Goal: Task Accomplishment & Management: Manage account settings

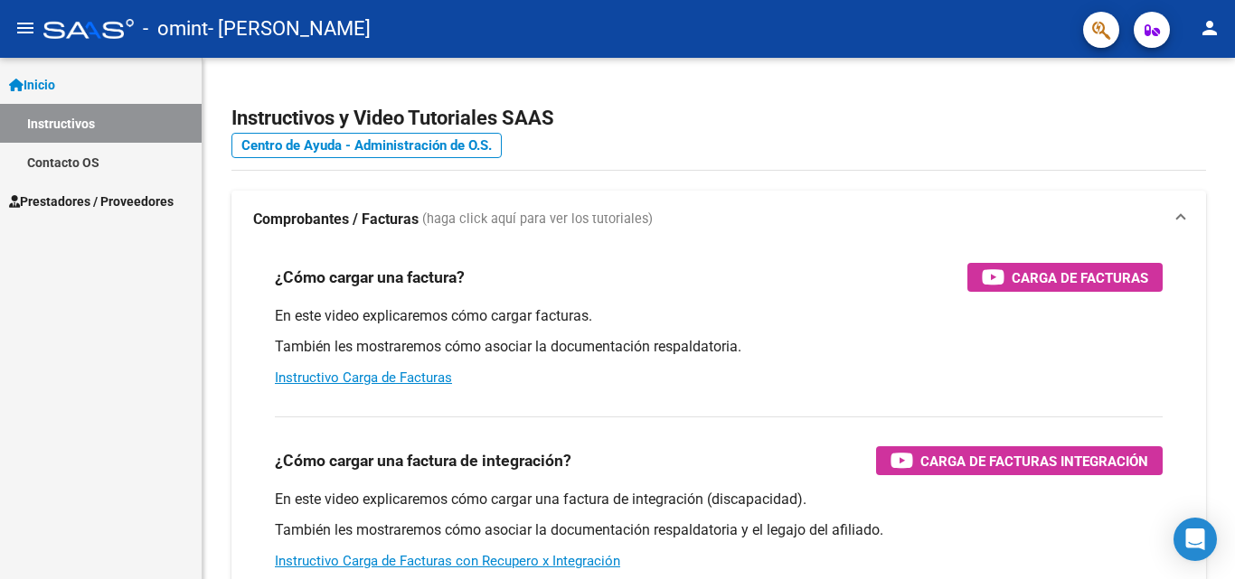
click at [89, 194] on span "Prestadores / Proveedores" at bounding box center [91, 202] width 164 height 20
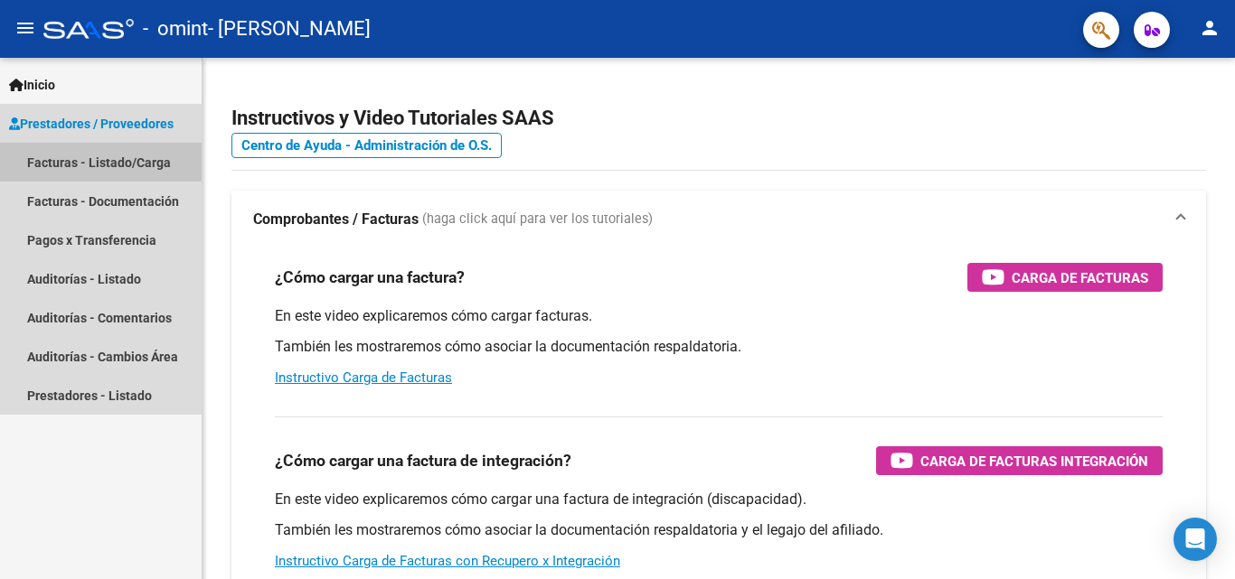
click at [158, 153] on link "Facturas - Listado/Carga" at bounding box center [101, 162] width 202 height 39
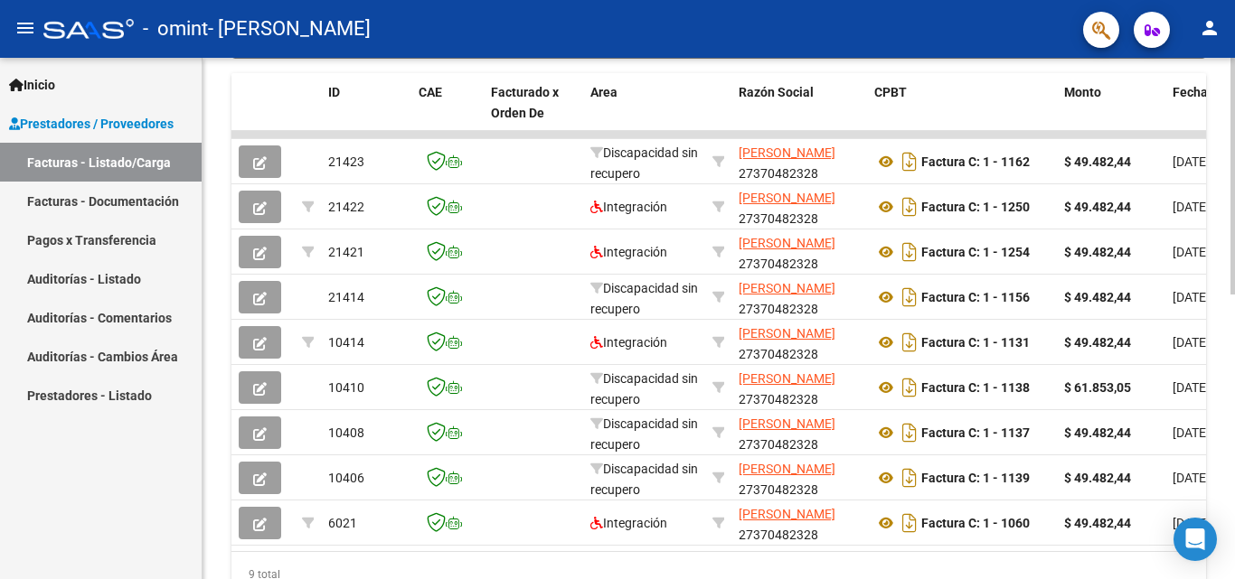
scroll to position [553, 0]
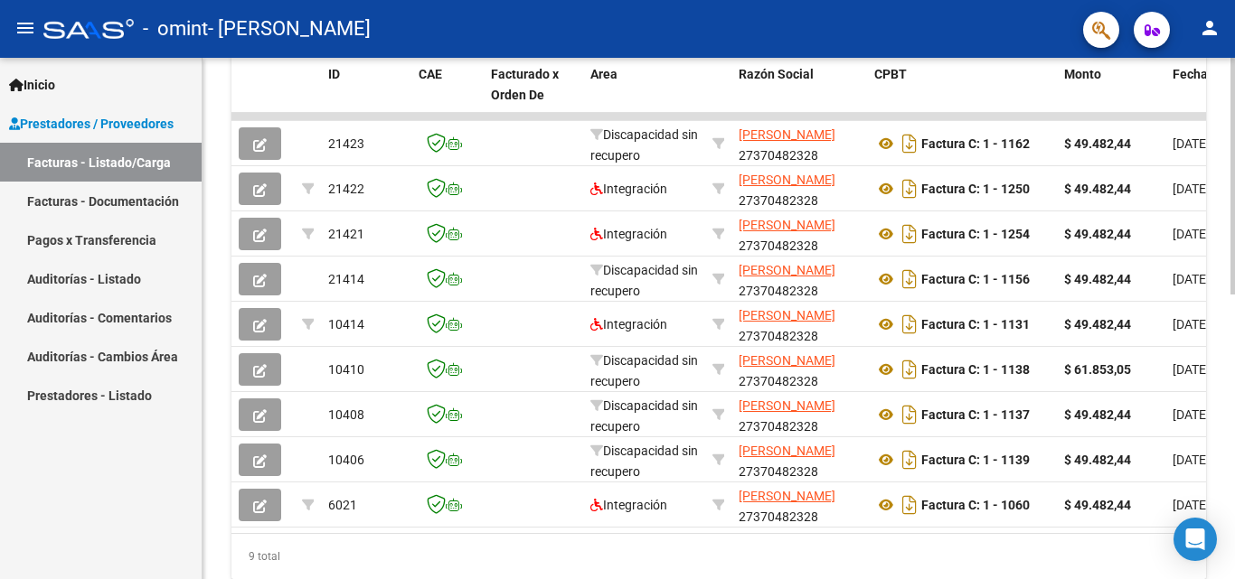
drag, startPoint x: 358, startPoint y: 567, endPoint x: 434, endPoint y: 556, distance: 76.7
click at [434, 556] on div "9 total" at bounding box center [718, 556] width 974 height 45
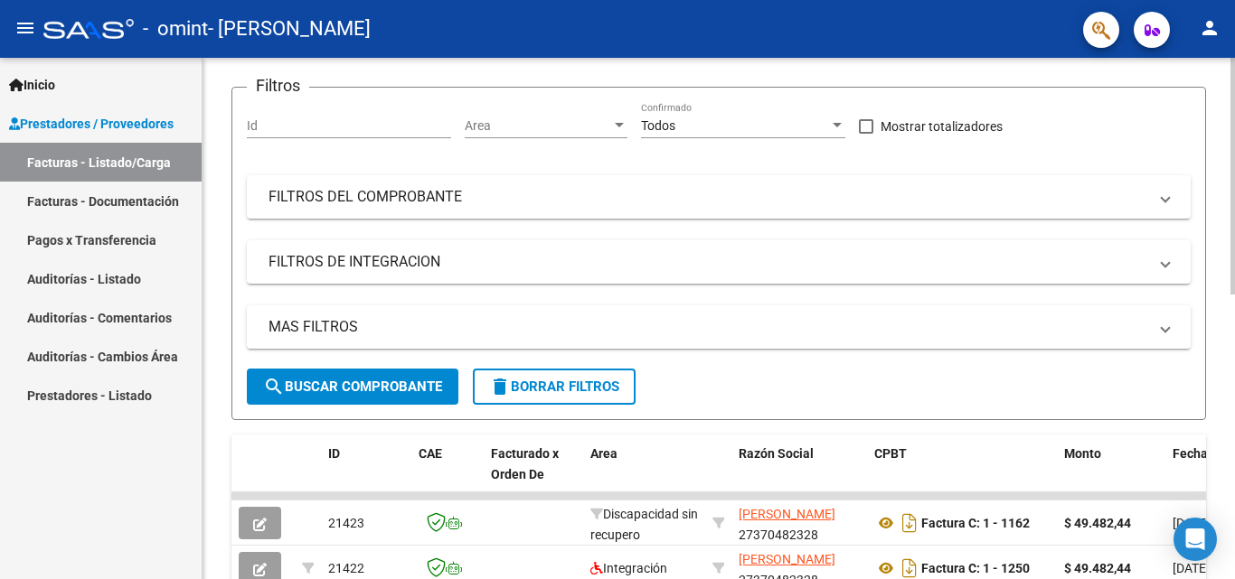
scroll to position [83, 0]
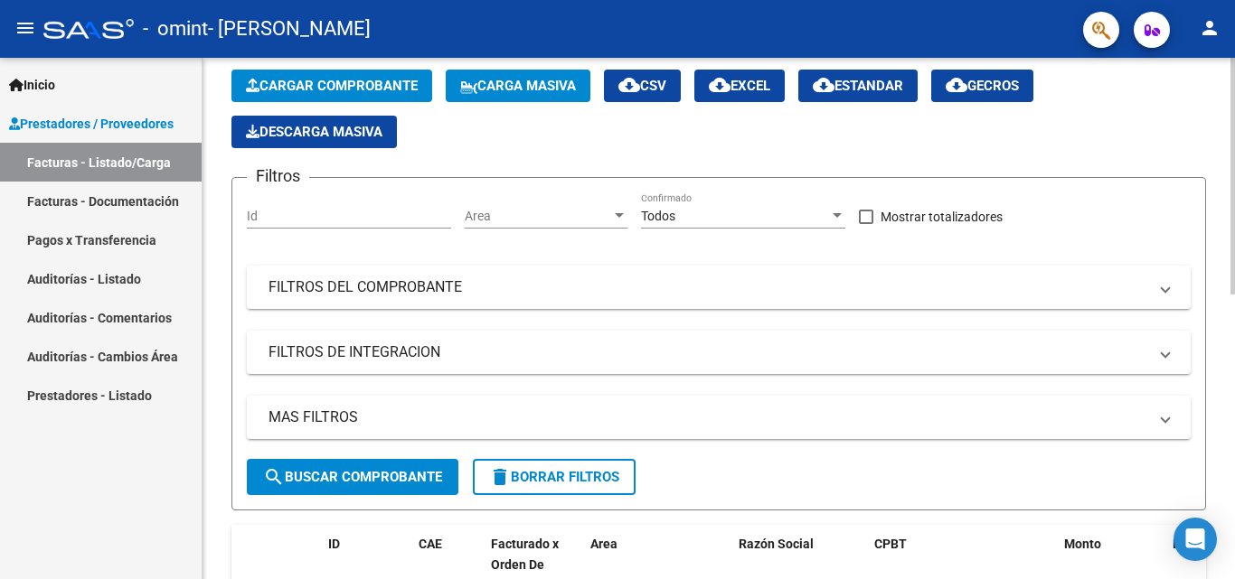
click at [359, 222] on input "Id" at bounding box center [349, 216] width 204 height 15
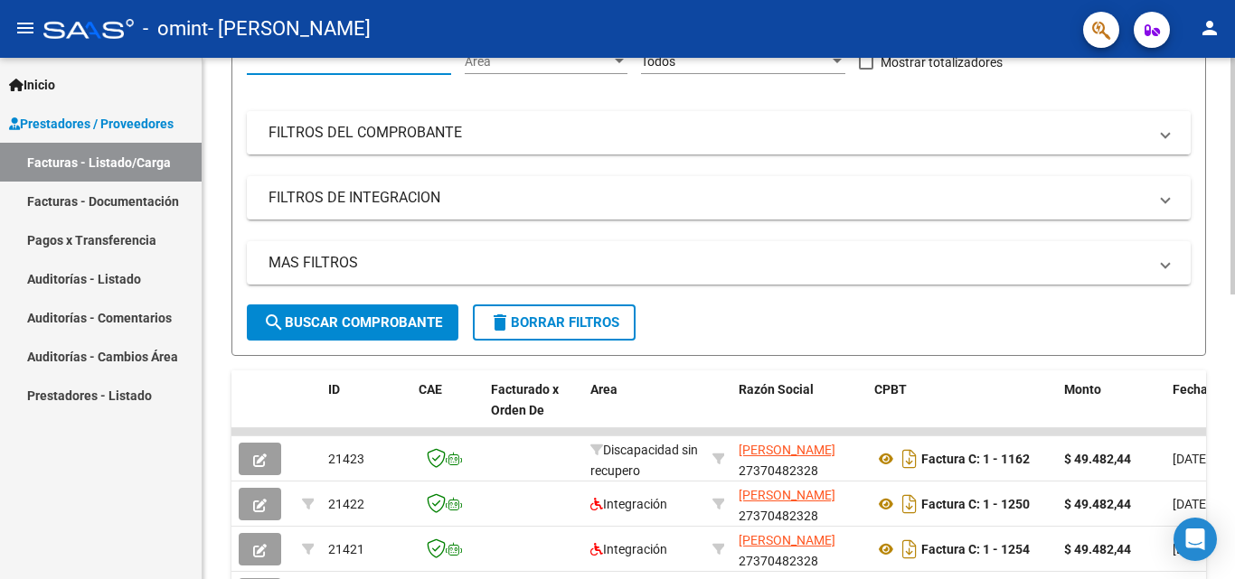
scroll to position [264, 0]
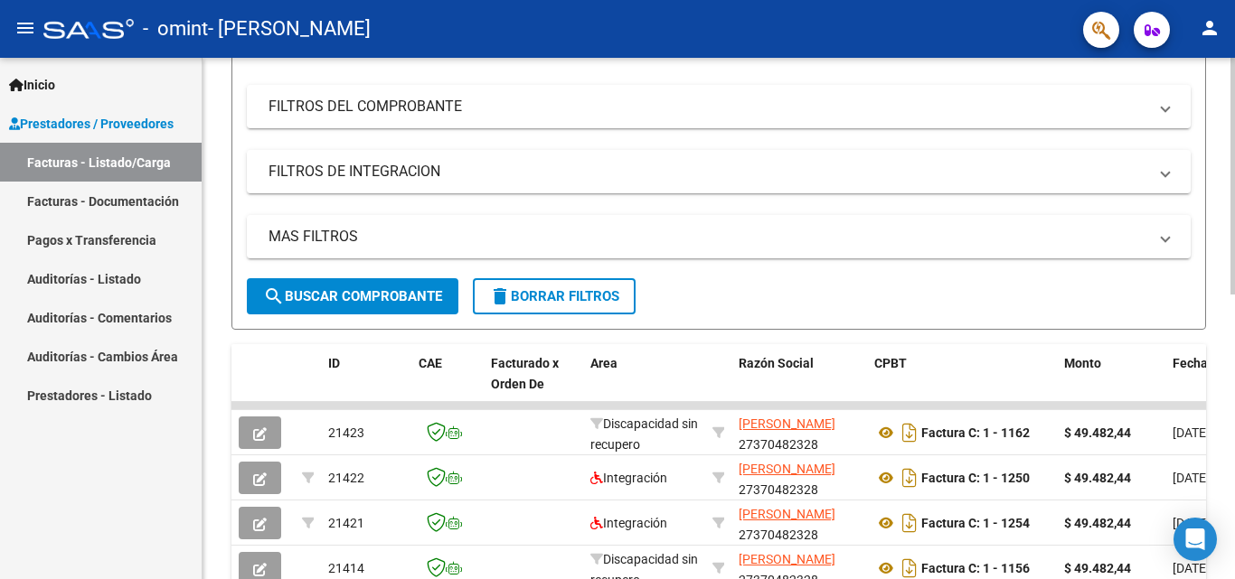
click at [371, 300] on span "search Buscar Comprobante" at bounding box center [352, 296] width 179 height 16
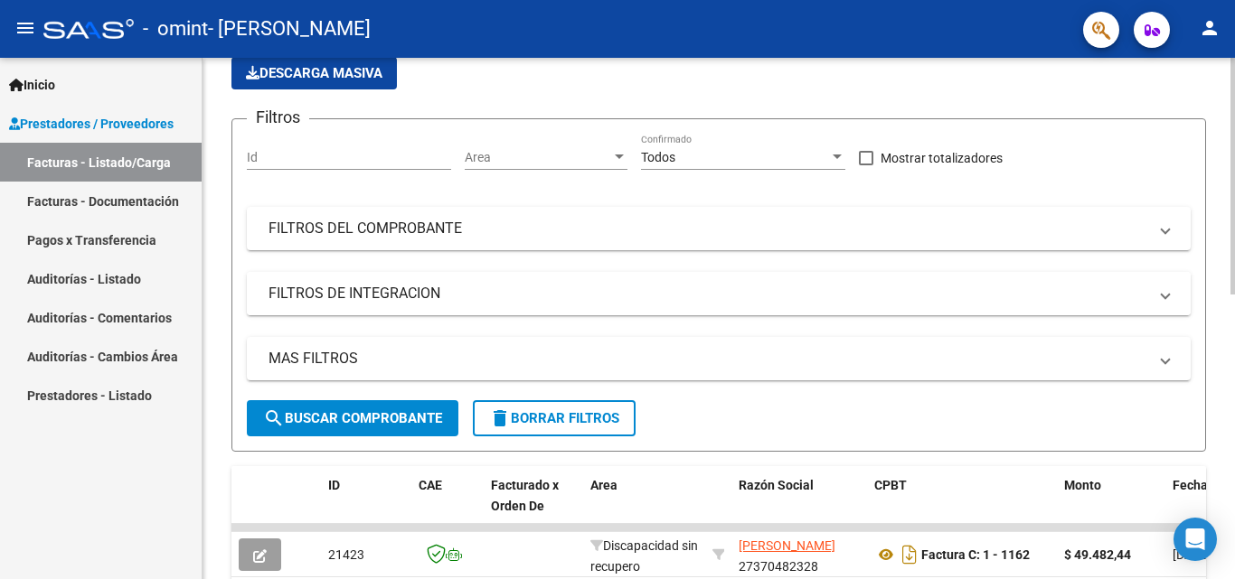
scroll to position [174, 0]
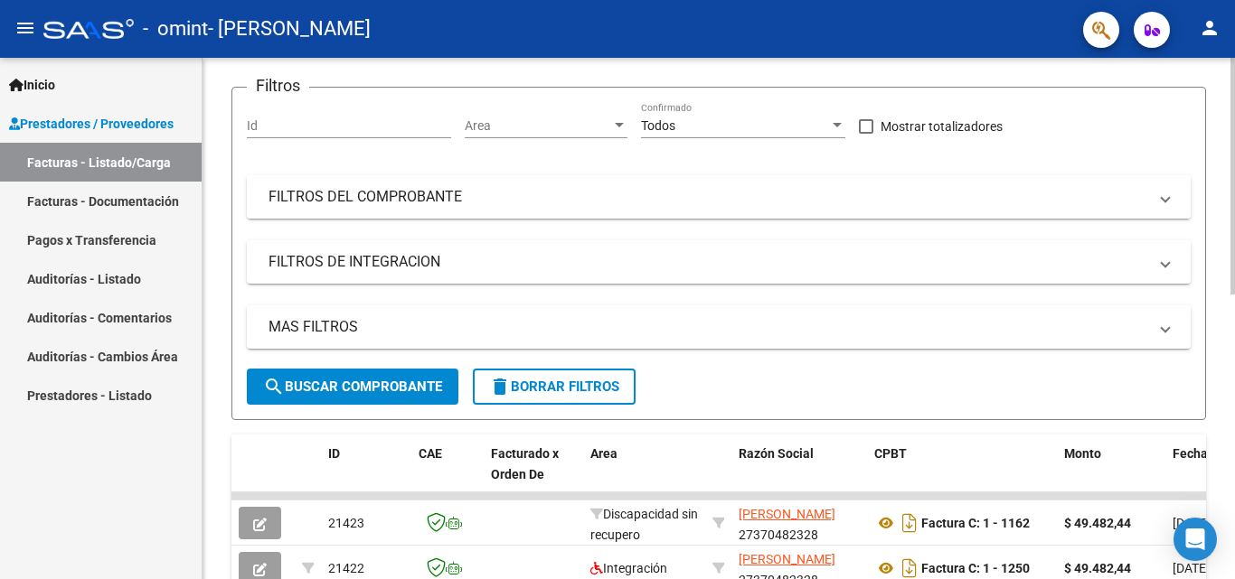
click at [349, 210] on mat-expansion-panel-header "FILTROS DEL COMPROBANTE" at bounding box center [719, 196] width 944 height 43
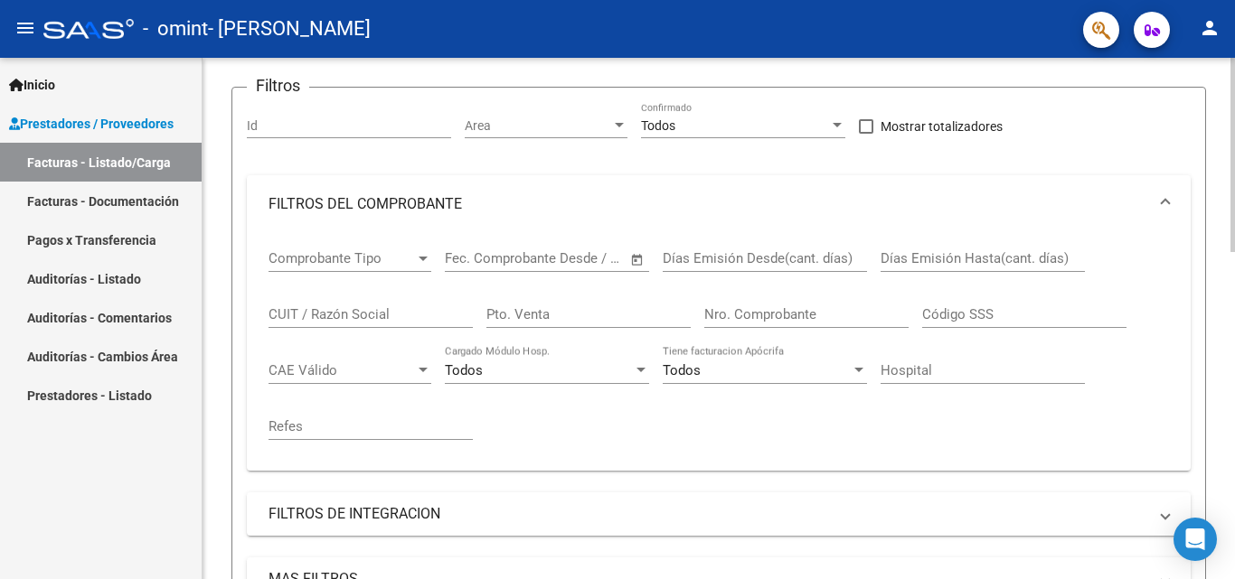
click at [765, 314] on input "Nro. Comprobante" at bounding box center [806, 314] width 204 height 16
type input "1156"
drag, startPoint x: 161, startPoint y: 479, endPoint x: 174, endPoint y: 476, distance: 13.8
click at [161, 479] on div "Inicio Instructivos Contacto OS Prestadores / Proveedores Facturas - Listado/Ca…" at bounding box center [101, 319] width 202 height 522
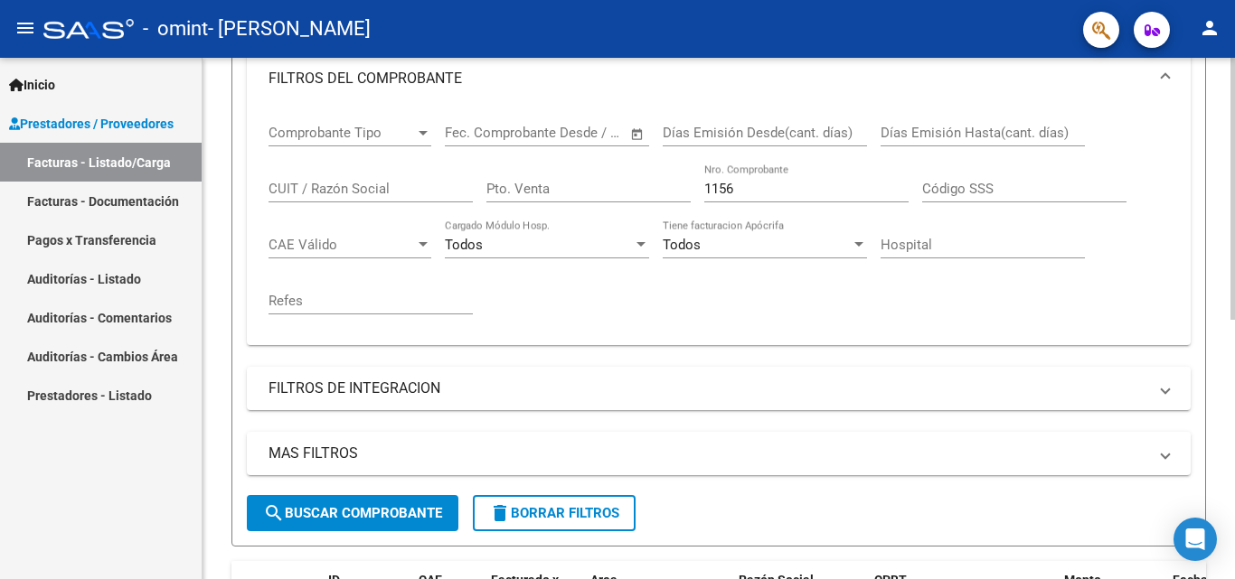
scroll to position [354, 0]
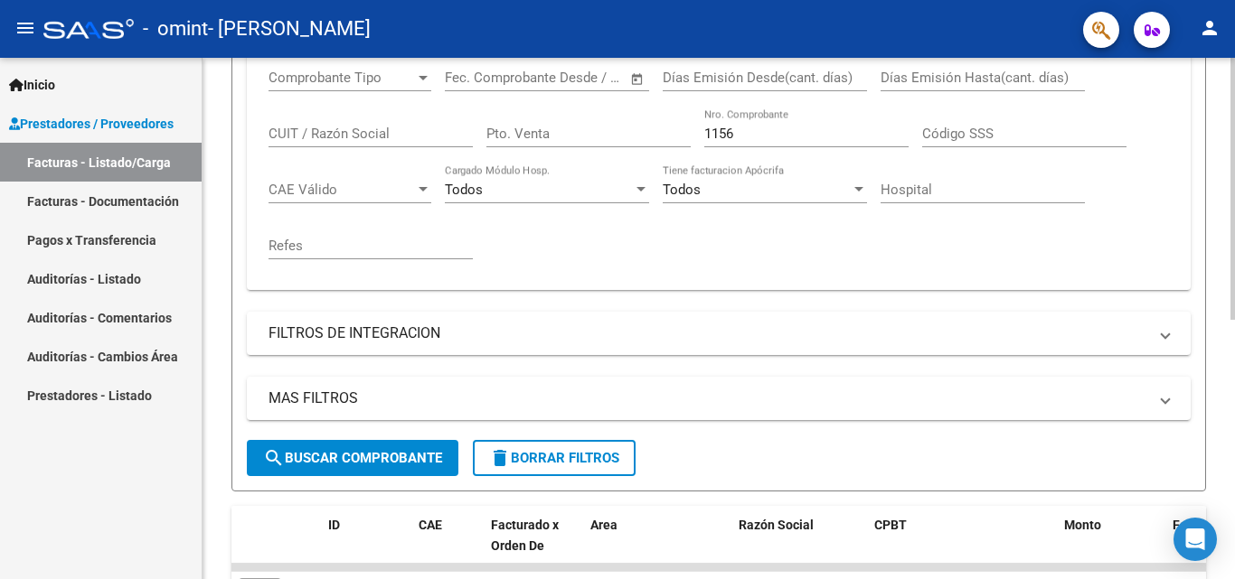
click at [370, 452] on span "search Buscar Comprobante" at bounding box center [352, 458] width 179 height 16
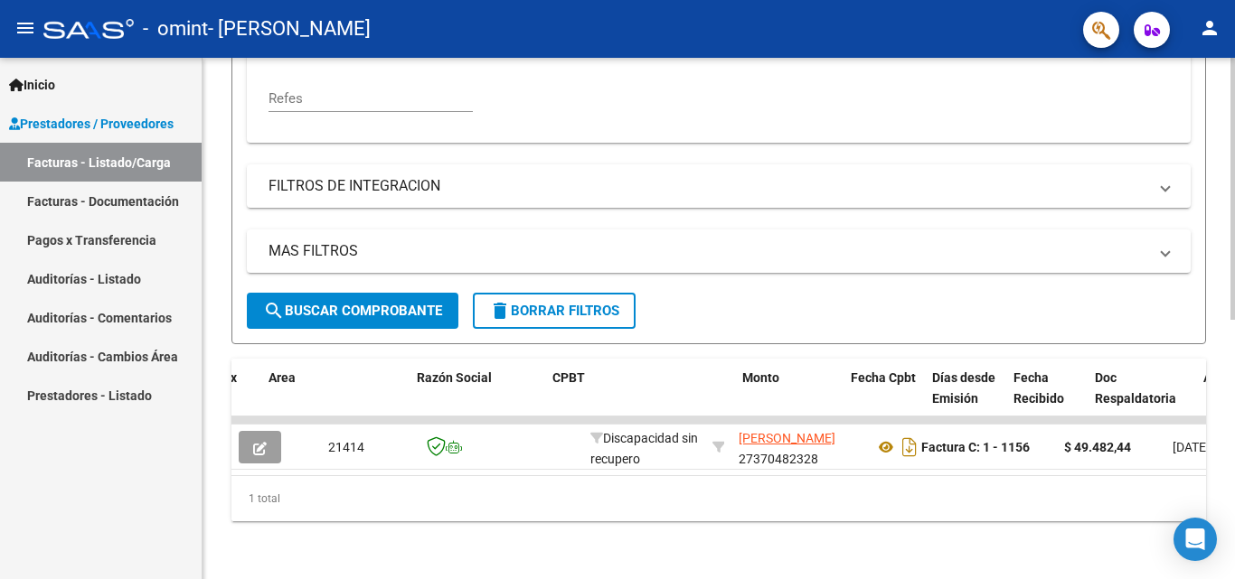
scroll to position [0, 322]
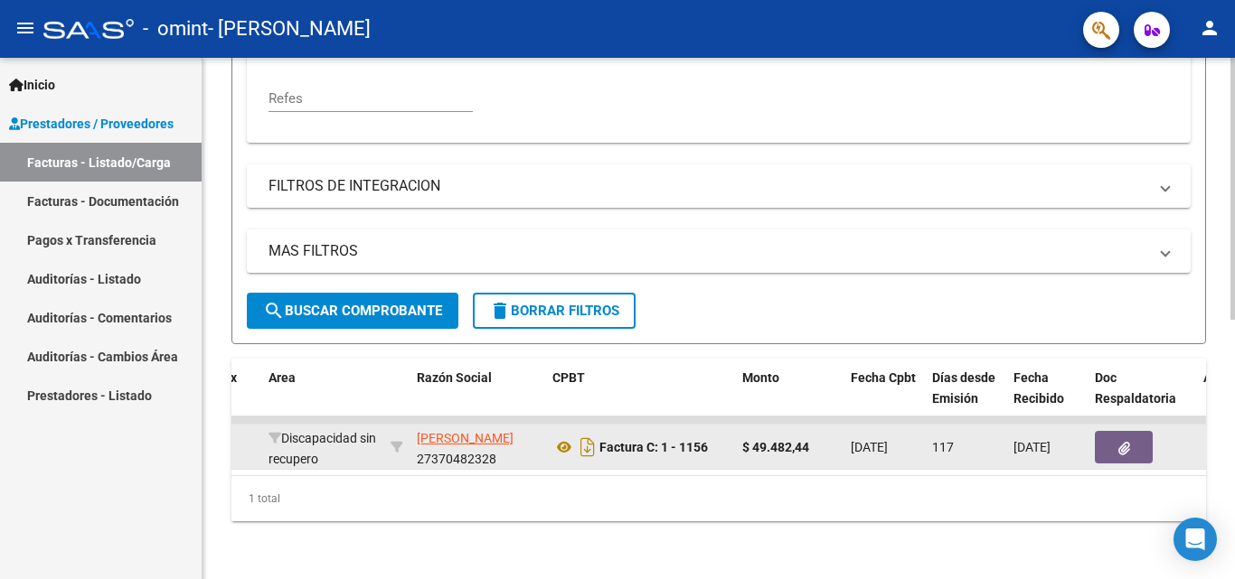
click at [1114, 431] on button "button" at bounding box center [1124, 447] width 58 height 33
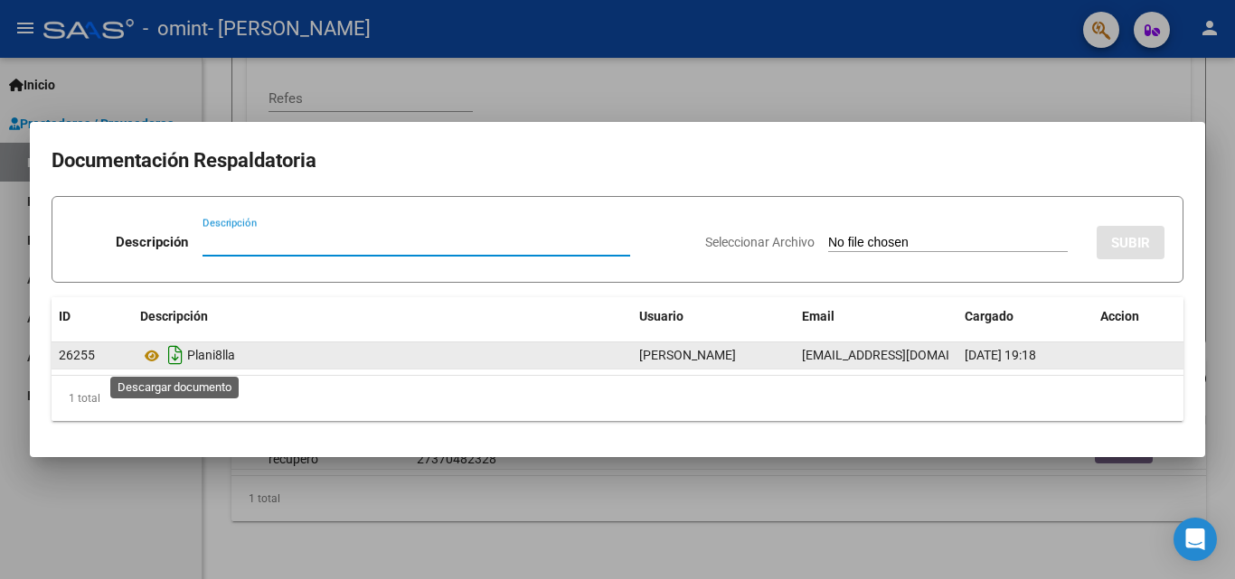
click at [179, 351] on icon "Descargar documento" at bounding box center [175, 355] width 23 height 29
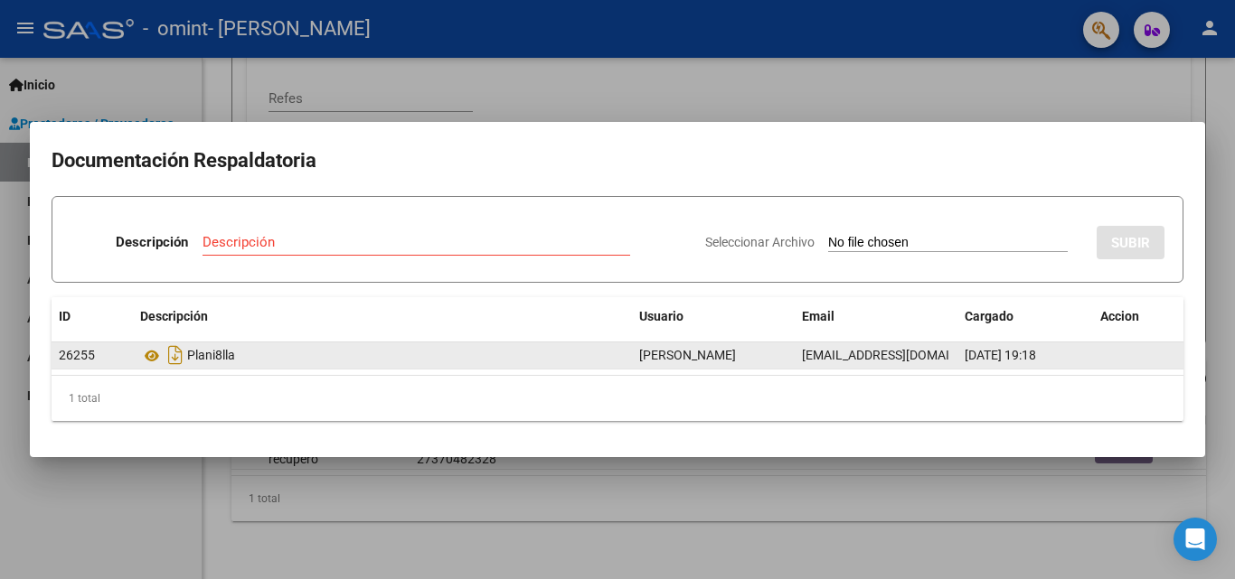
click at [1095, 99] on div at bounding box center [617, 289] width 1235 height 579
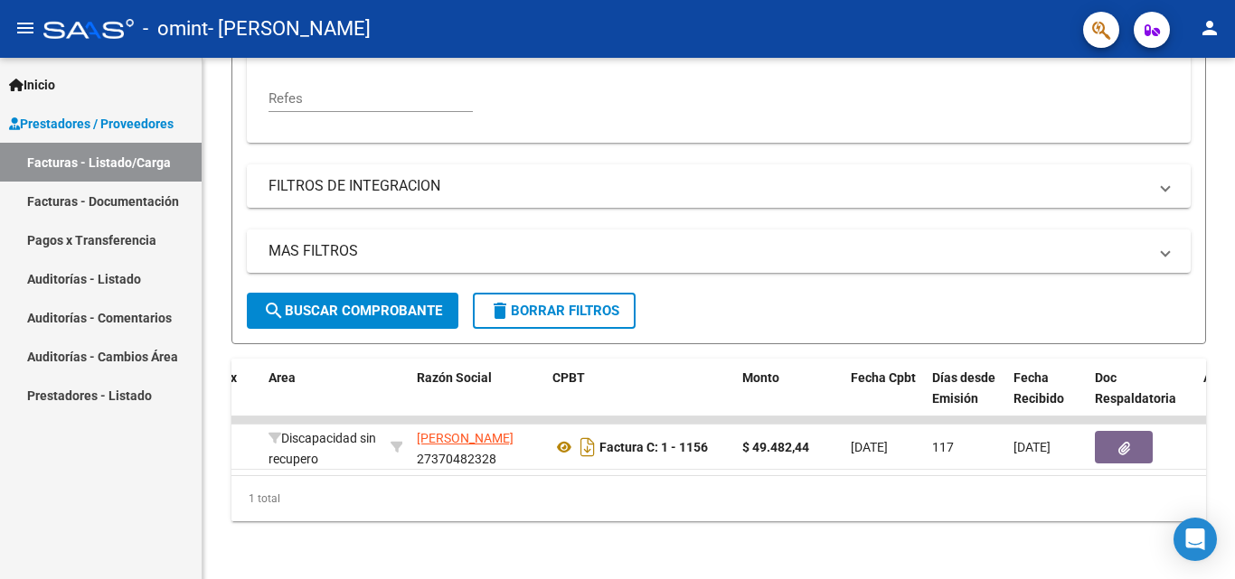
click at [153, 203] on link "Facturas - Documentación" at bounding box center [101, 201] width 202 height 39
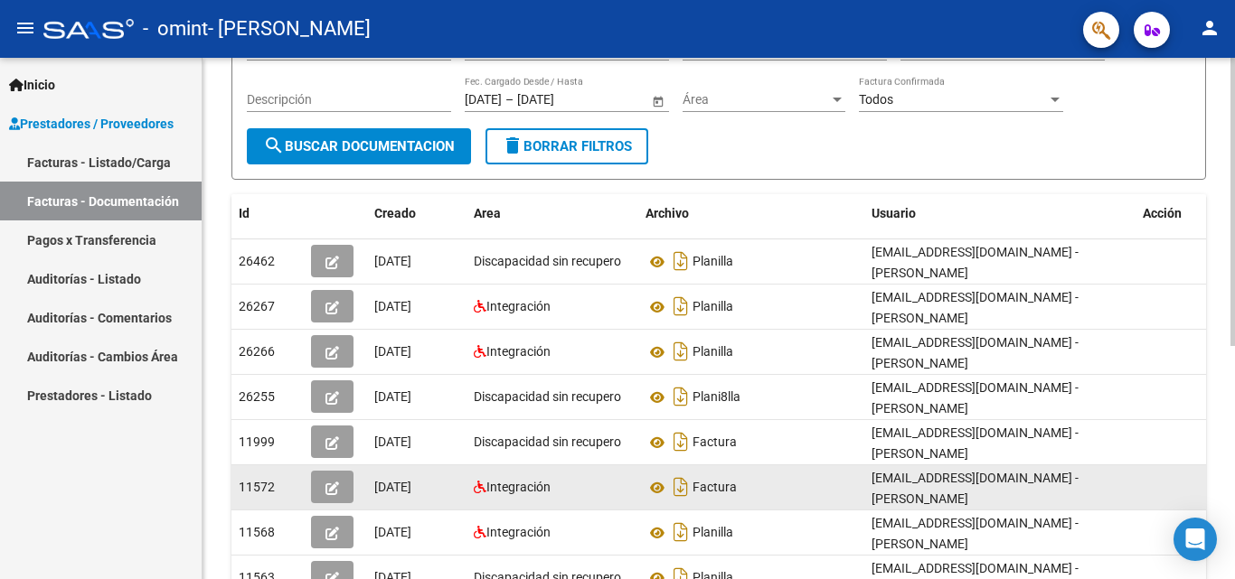
scroll to position [181, 0]
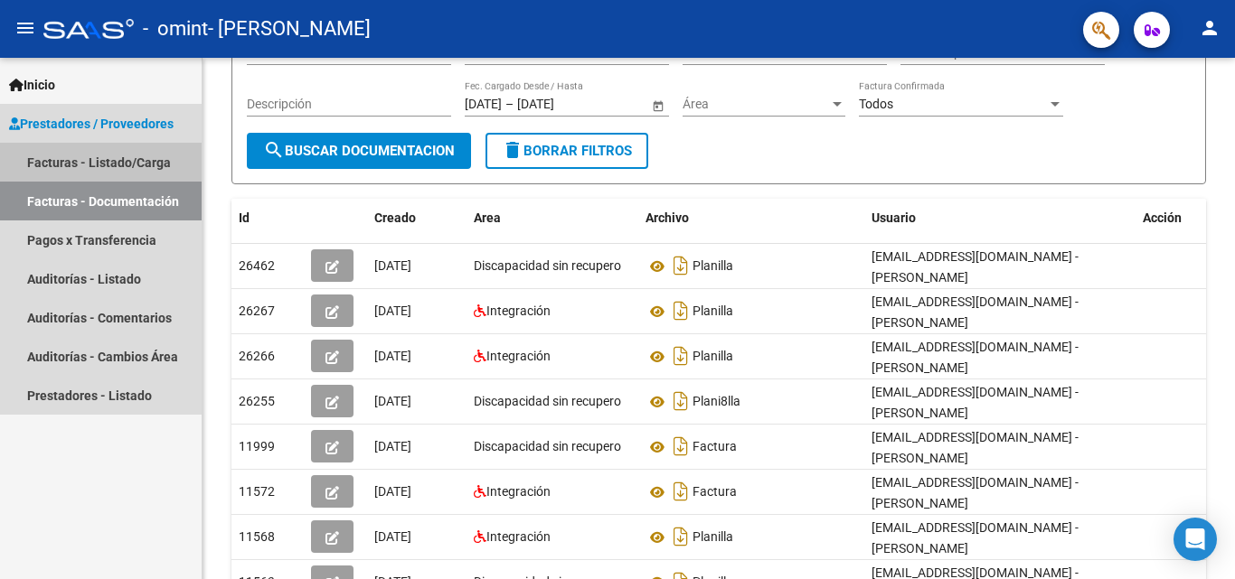
click at [141, 177] on link "Facturas - Listado/Carga" at bounding box center [101, 162] width 202 height 39
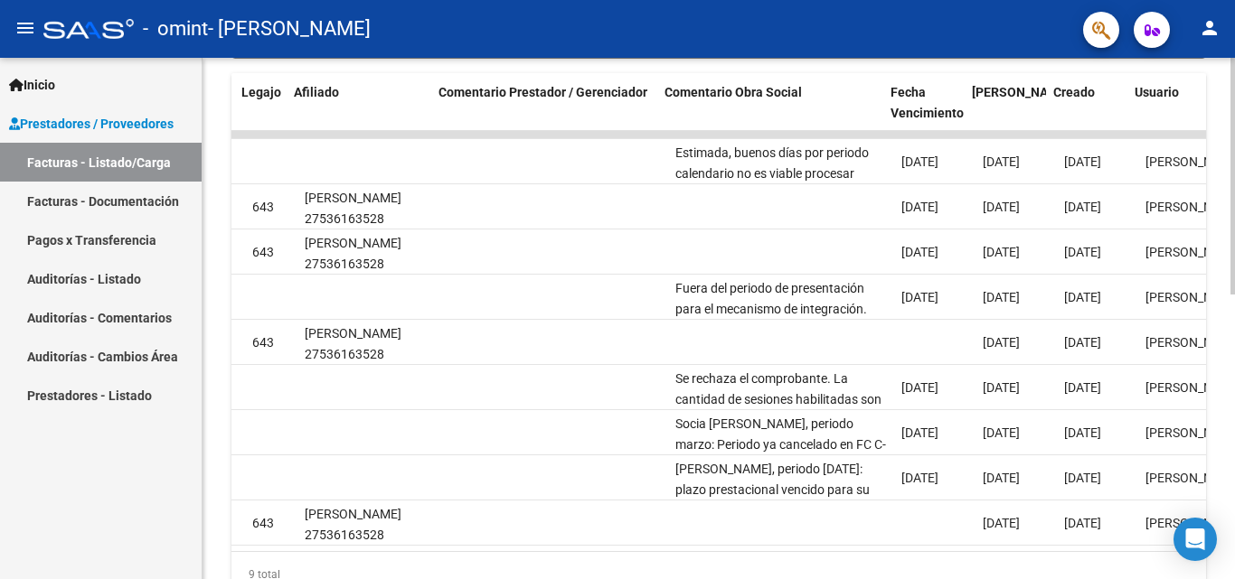
scroll to position [0, 2456]
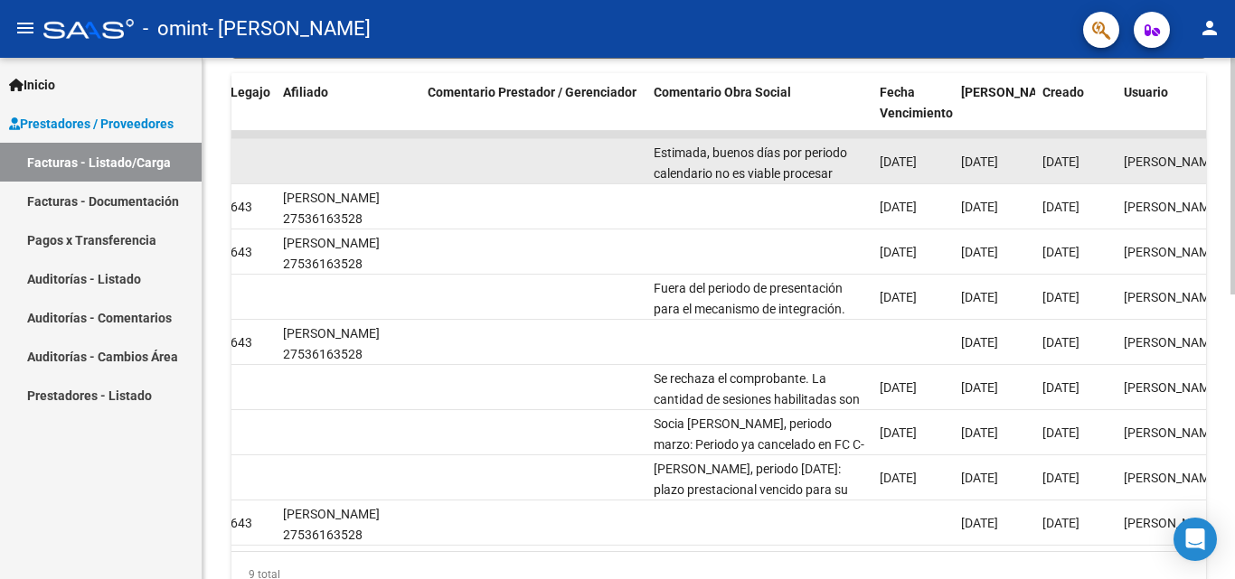
click at [760, 143] on div "Estimada, buenos días por periodo calendario no es viable procesar factura [PER…" at bounding box center [758, 162] width 211 height 38
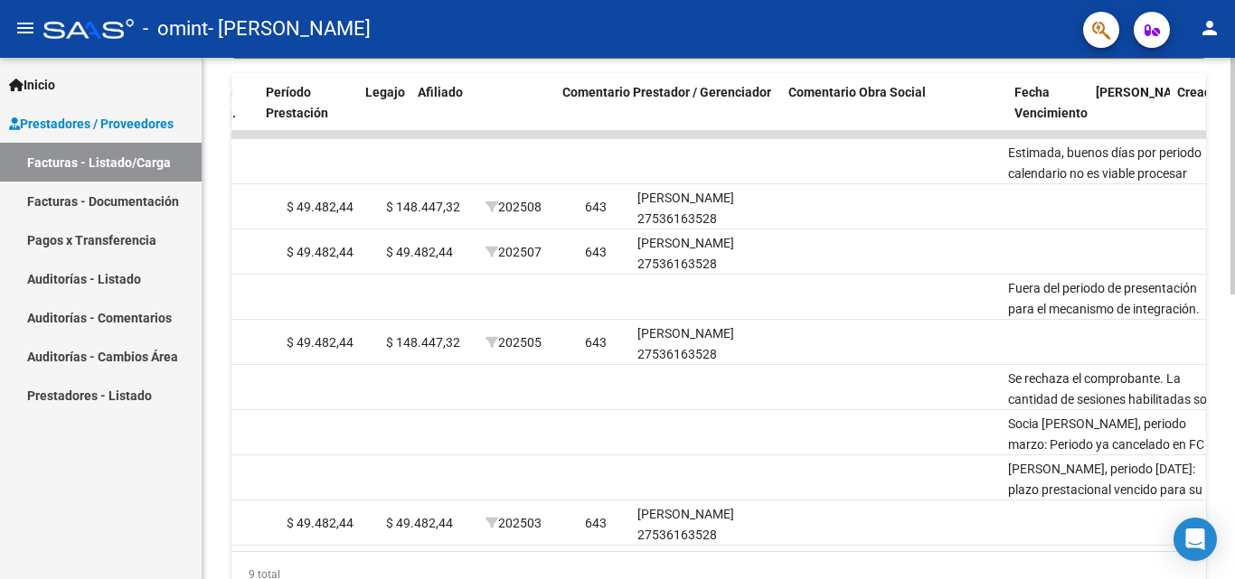
scroll to position [0, 2321]
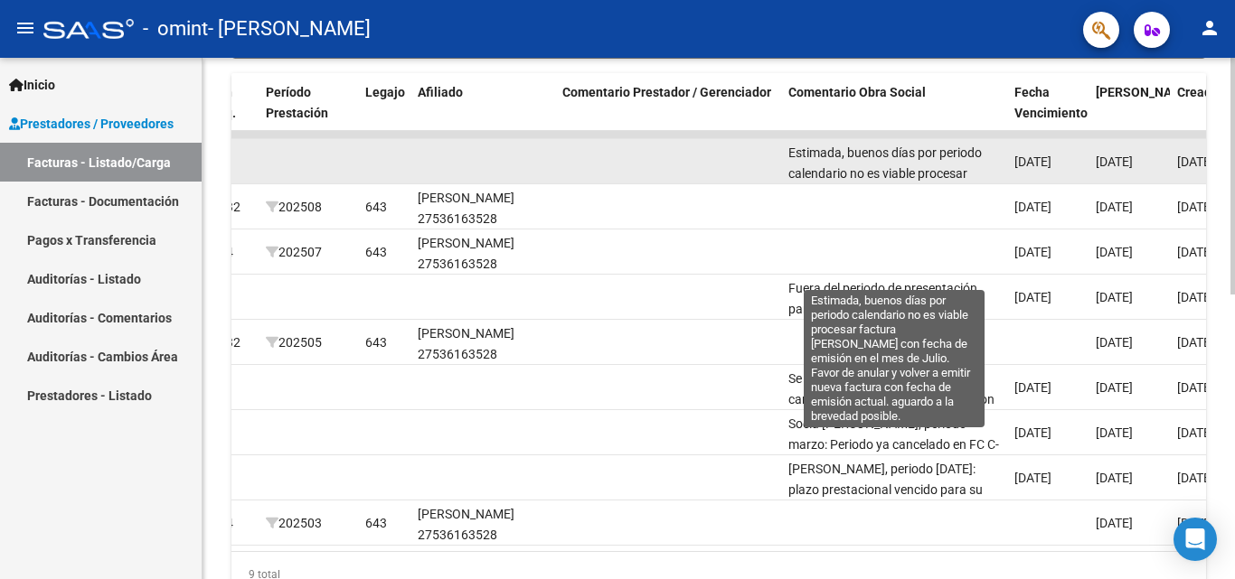
click at [894, 173] on span "Estimada, buenos días por periodo calendario no es viable procesar factura [PER…" at bounding box center [889, 215] width 203 height 138
click at [910, 167] on span "Estimada, buenos días por periodo calendario no es viable procesar factura [PER…" at bounding box center [889, 215] width 203 height 138
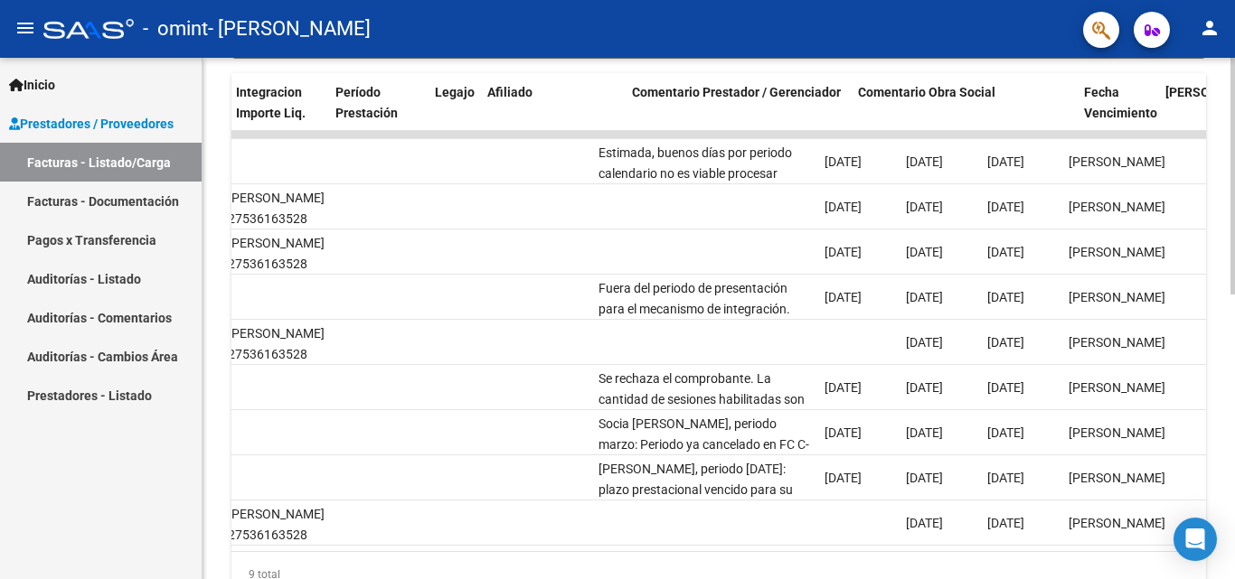
scroll to position [0, 2065]
